Goal: Task Accomplishment & Management: Use online tool/utility

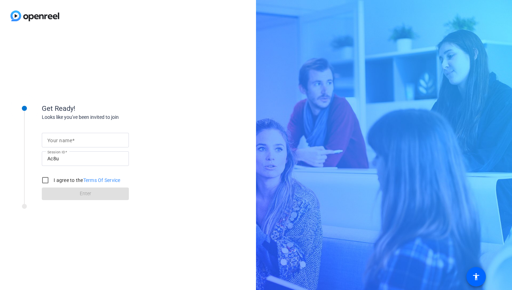
click at [84, 141] on input "Your name" at bounding box center [85, 140] width 76 height 8
type input "[PERSON_NAME]"
click at [46, 182] on input "I agree to the Terms Of Service" at bounding box center [45, 180] width 14 height 14
checkbox input "true"
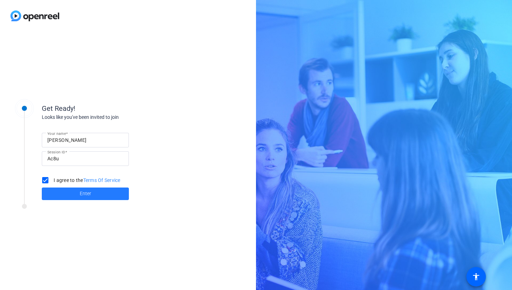
click at [65, 191] on span at bounding box center [85, 193] width 87 height 17
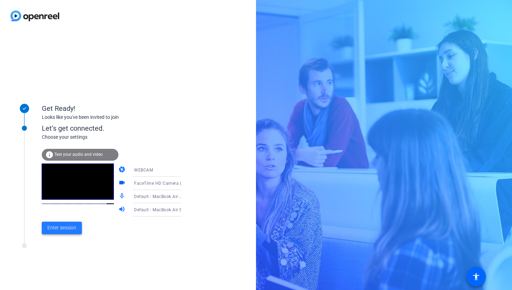
click at [71, 223] on span at bounding box center [62, 228] width 40 height 17
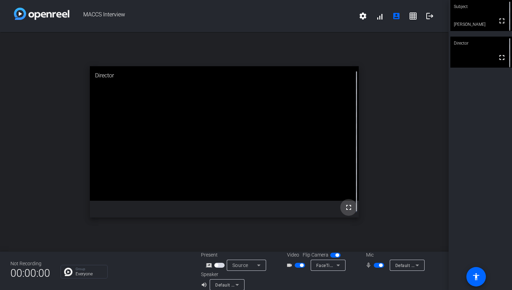
click at [345, 208] on mat-icon "fullscreen" at bounding box center [349, 207] width 8 height 8
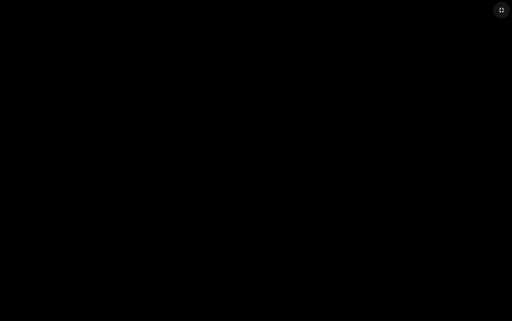
click at [502, 6] on mat-icon "fullscreen_exit" at bounding box center [502, 10] width 8 height 8
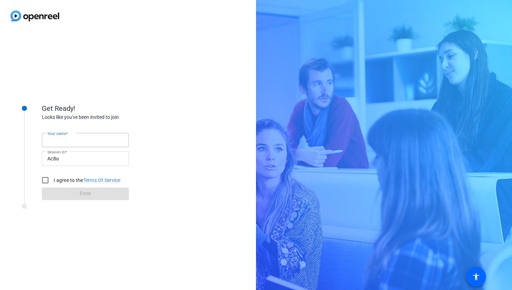
click at [103, 144] on input "Your name" at bounding box center [85, 140] width 76 height 8
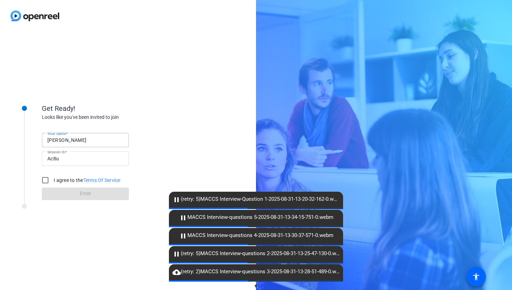
type input "[PERSON_NAME]"
click at [92, 178] on link "Terms Of Service" at bounding box center [101, 180] width 37 height 6
click at [41, 182] on input "I agree to the Terms Of Service" at bounding box center [45, 180] width 14 height 14
checkbox input "true"
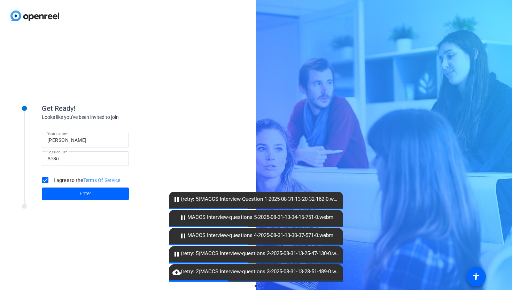
click at [53, 190] on span at bounding box center [85, 193] width 87 height 17
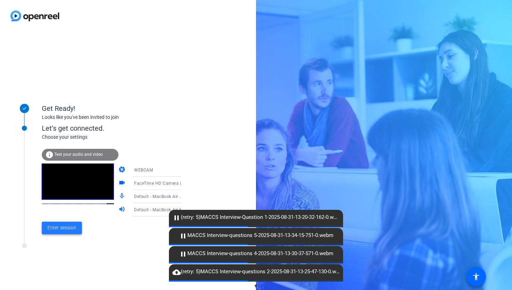
click at [70, 227] on span "Enter session" at bounding box center [61, 227] width 29 height 7
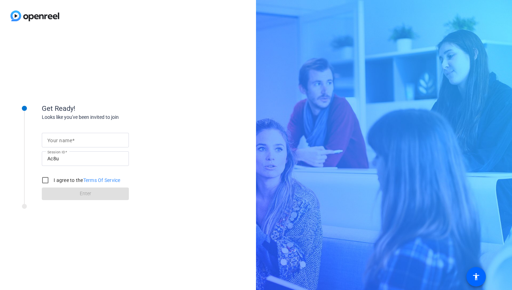
click at [83, 135] on div at bounding box center [85, 140] width 76 height 15
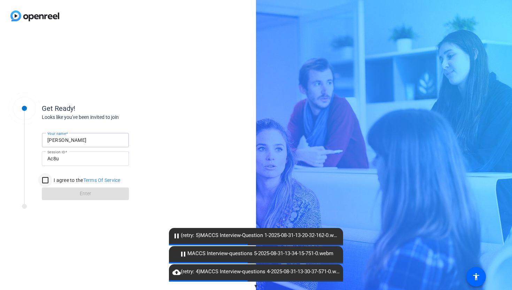
type input "[PERSON_NAME]"
click at [46, 181] on input "I agree to the Terms Of Service" at bounding box center [45, 180] width 14 height 14
checkbox input "true"
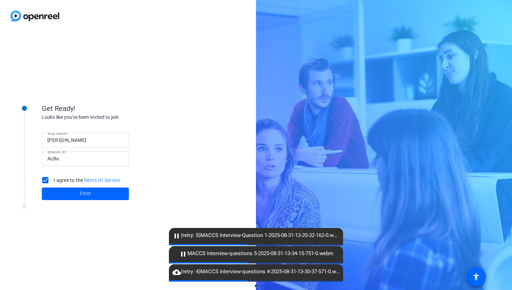
click at [56, 190] on span at bounding box center [85, 193] width 87 height 17
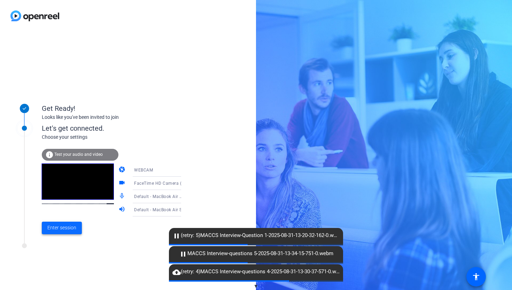
click at [76, 225] on span at bounding box center [62, 228] width 40 height 17
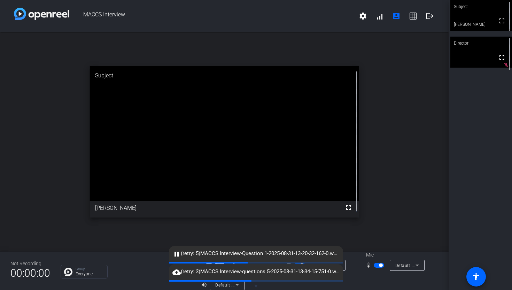
click at [189, 109] on video at bounding box center [224, 133] width 269 height 135
click at [284, 20] on span "MACCS Interview" at bounding box center [211, 16] width 285 height 17
click at [290, 12] on span "MACCS Interview" at bounding box center [211, 16] width 285 height 17
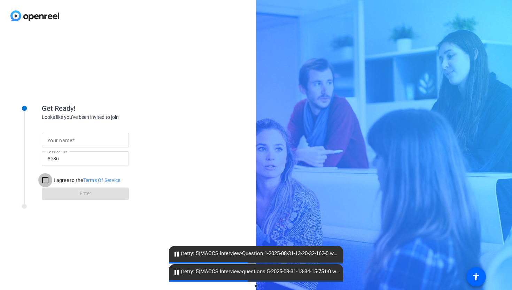
click at [39, 183] on input "I agree to the Terms Of Service" at bounding box center [45, 180] width 14 height 14
checkbox input "true"
click at [69, 199] on form "Your name Session ID Ac8u I agree to the Terms Of Service Enter" at bounding box center [85, 164] width 87 height 71
click at [72, 192] on form "Your name Session ID Ac8u I agree to the Terms Of Service Enter" at bounding box center [85, 164] width 87 height 71
click at [66, 144] on input "Your name" at bounding box center [85, 140] width 76 height 8
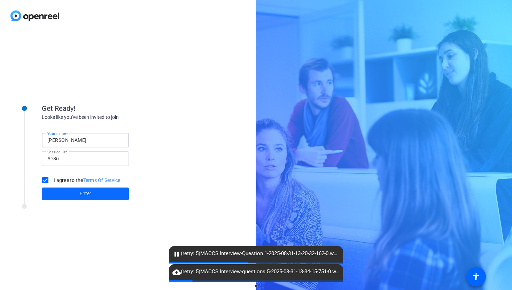
type input "[PERSON_NAME]"
click at [88, 196] on span "Enter" at bounding box center [86, 193] width 12 height 7
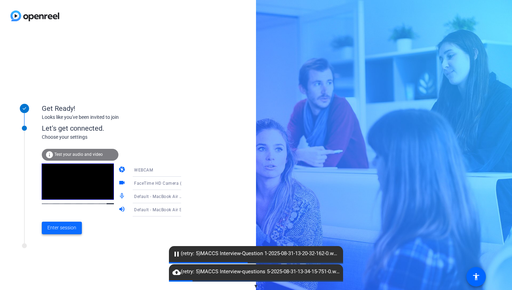
click at [63, 228] on span "Enter session" at bounding box center [61, 227] width 29 height 7
